Goal: Task Accomplishment & Management: Use online tool/utility

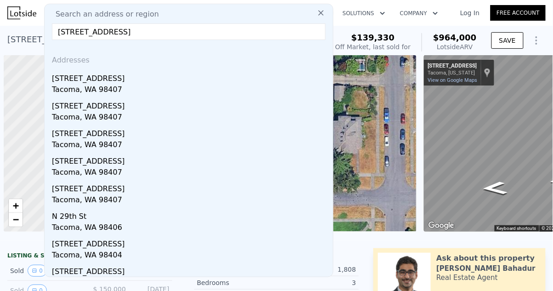
scroll to position [0, 4]
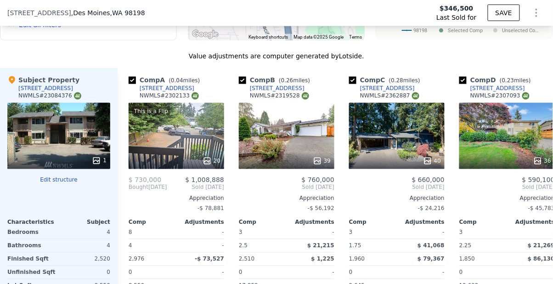
scroll to position [1061, 0]
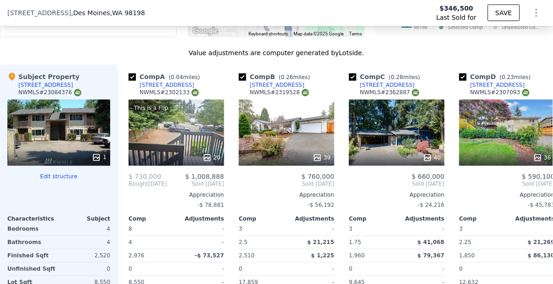
click at [41, 134] on div "1" at bounding box center [58, 133] width 103 height 66
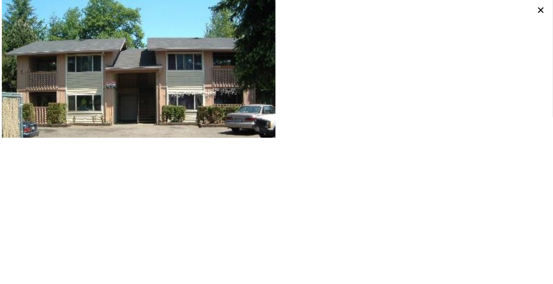
scroll to position [0, 0]
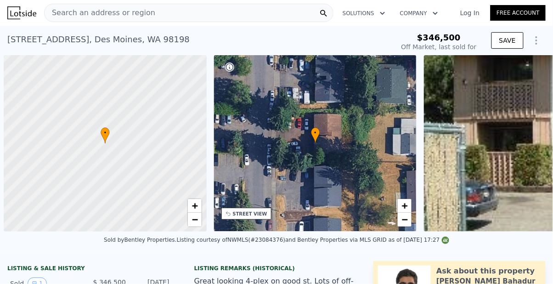
scroll to position [0, 4]
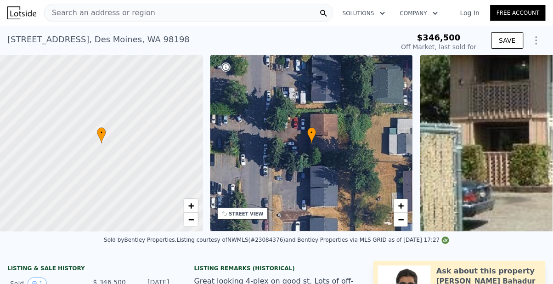
type input "-$ 372,113"
